Goal: Task Accomplishment & Management: Use online tool/utility

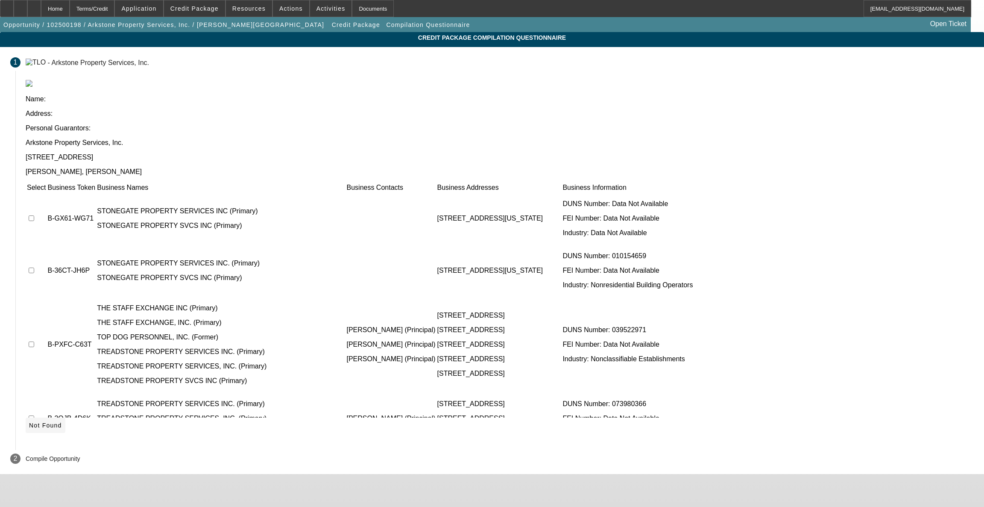
click at [62, 422] on span "Not Found" at bounding box center [45, 425] width 33 height 7
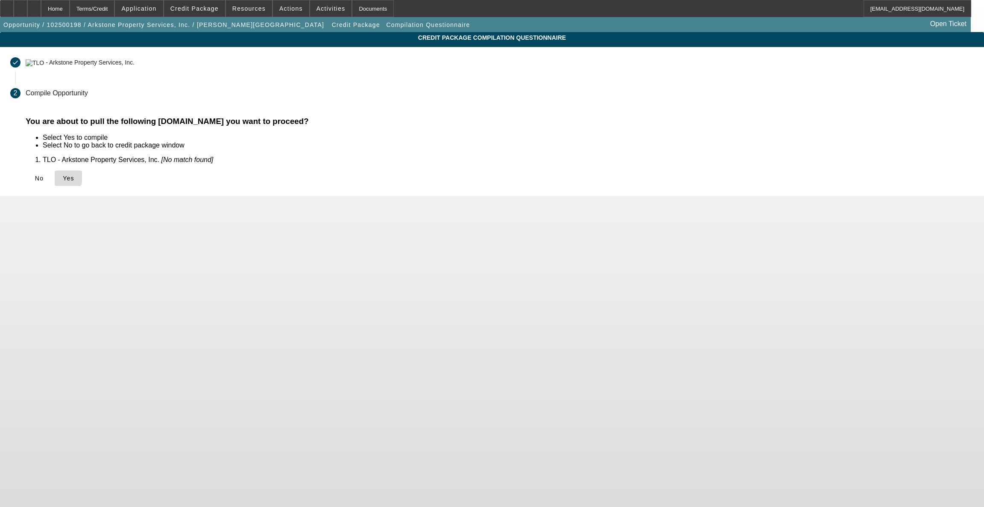
click at [63, 175] on icon at bounding box center [63, 178] width 0 height 7
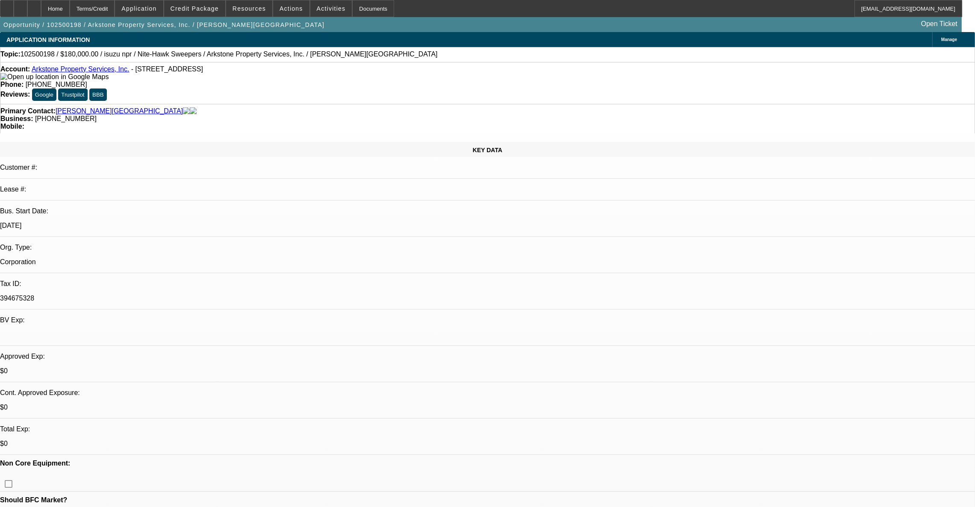
select select "0"
select select "0.1"
select select "4"
select select "0"
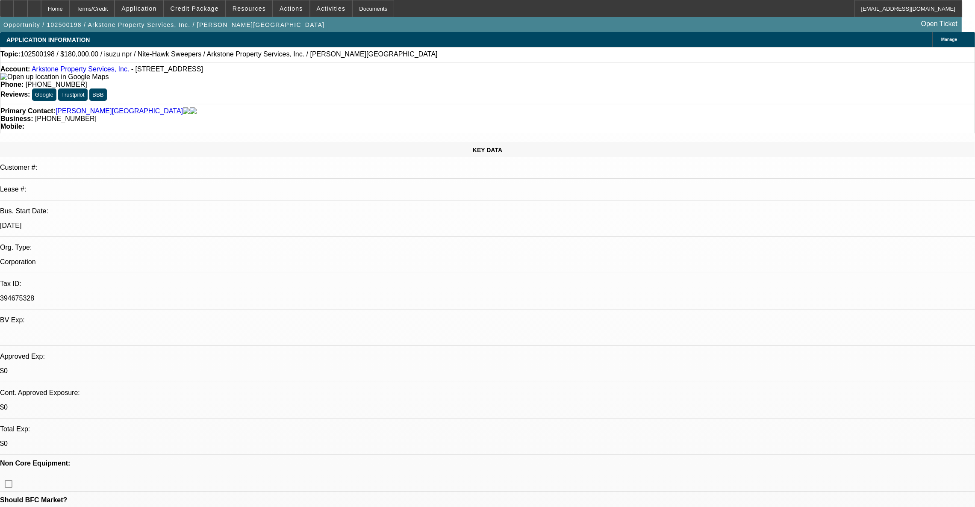
select select "0"
select select "0.1"
select select "4"
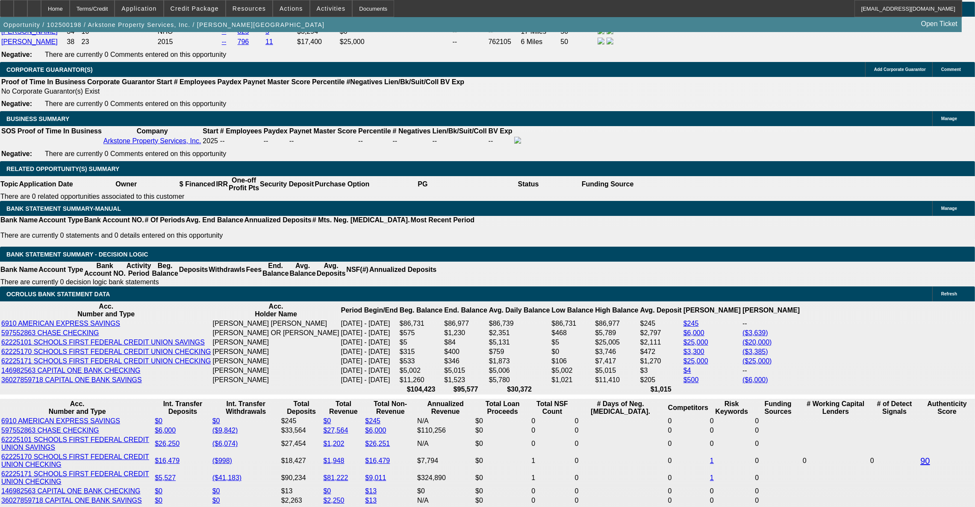
scroll to position [1307, 0]
